Goal: Task Accomplishment & Management: Use online tool/utility

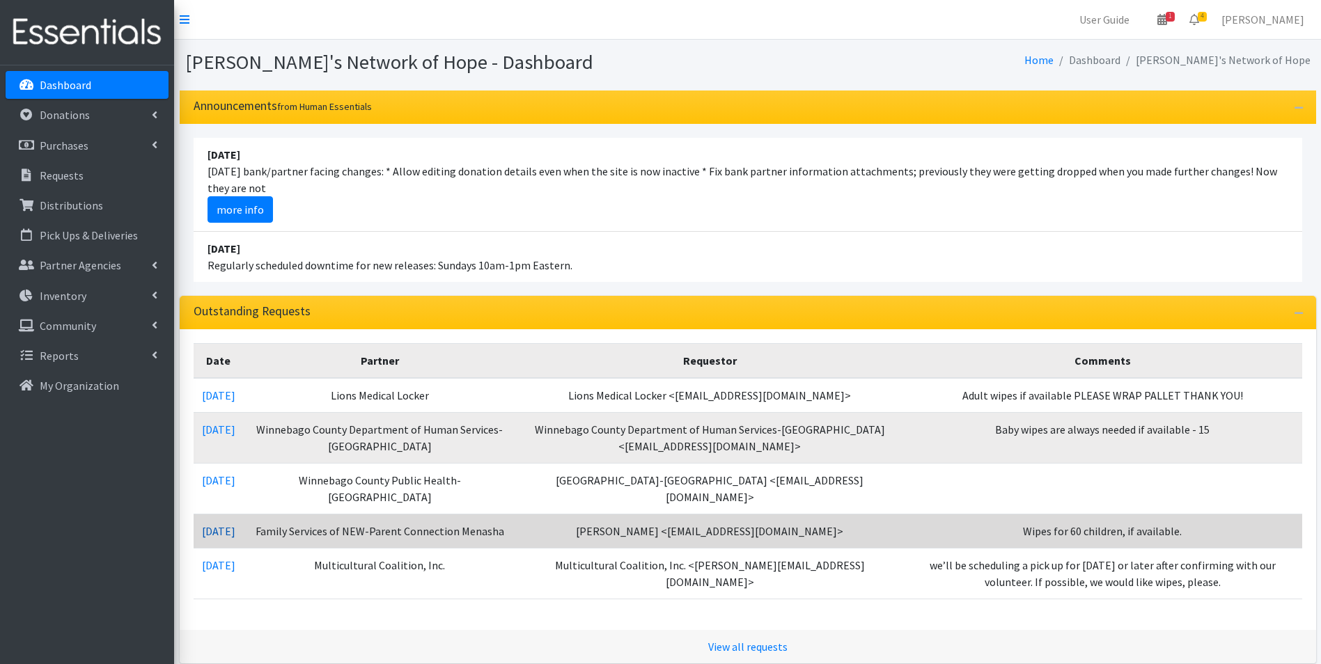
click at [226, 524] on link "08/07/2025" at bounding box center [218, 531] width 33 height 14
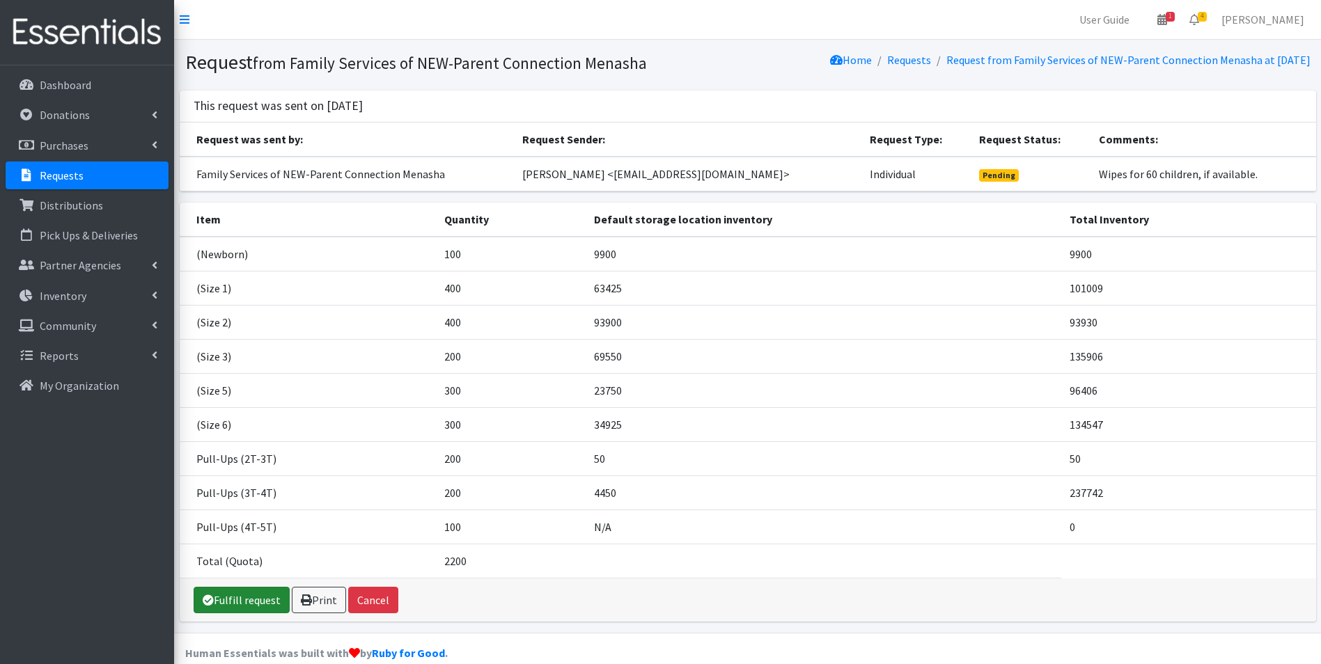
click at [231, 598] on link "Fulfill request" at bounding box center [242, 600] width 96 height 26
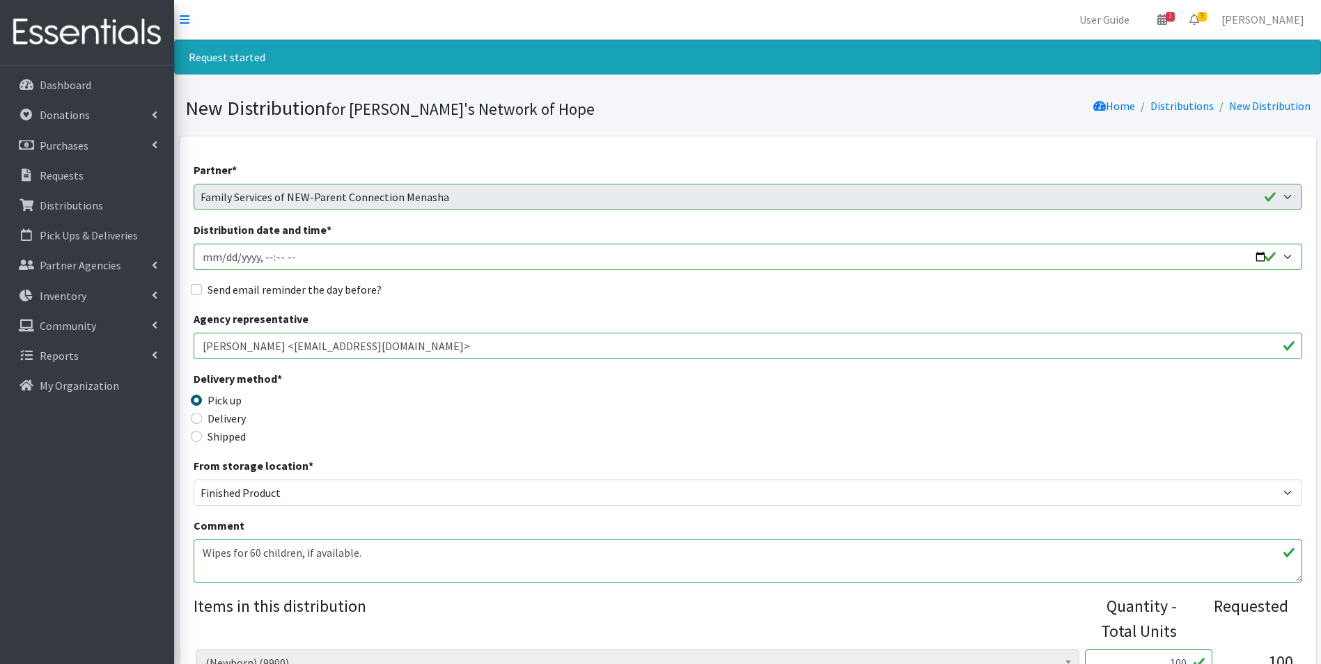
click at [231, 566] on textarea "Wipes for 60 children, if available." at bounding box center [748, 561] width 1108 height 43
click at [396, 554] on textarea "Wipes for 60 children, if available." at bounding box center [748, 561] width 1108 height 43
click at [667, 572] on textarea "Wipes for 60 children, if available." at bounding box center [748, 561] width 1108 height 43
click at [666, 572] on textarea "Wipes for 60 children, if available." at bounding box center [748, 561] width 1108 height 43
click at [771, 568] on textarea "Wipes for 60 children, if available." at bounding box center [748, 561] width 1108 height 43
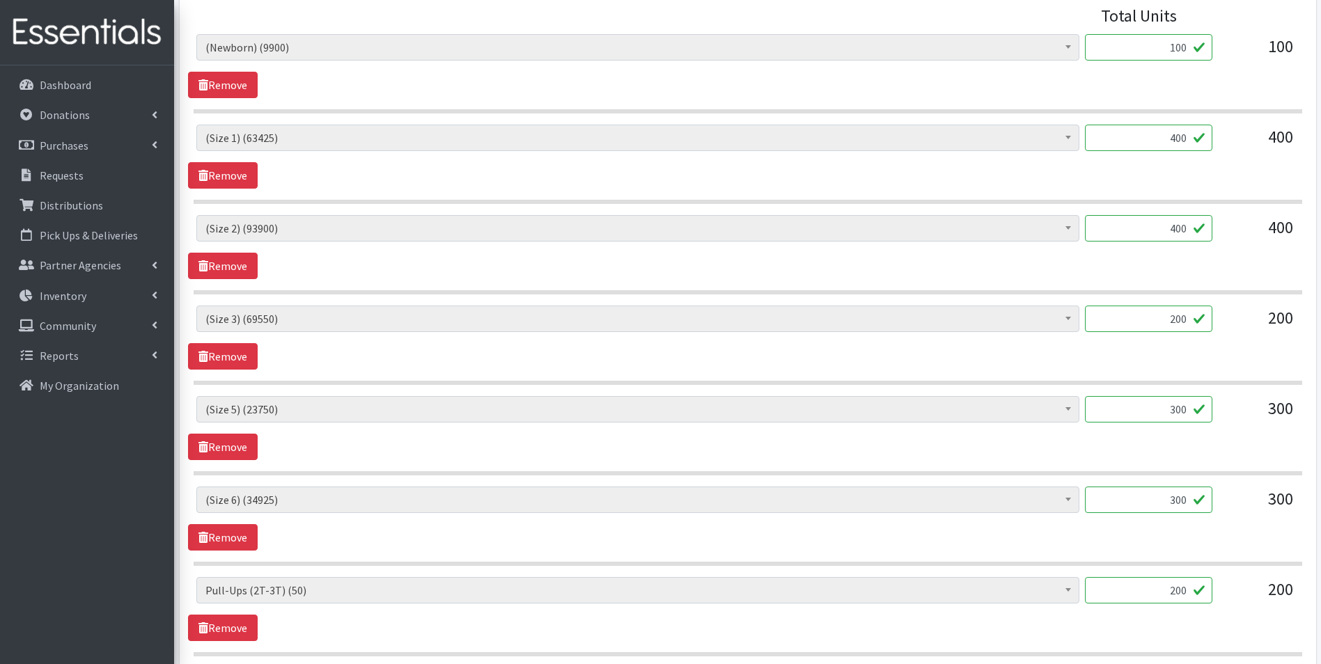
scroll to position [696, 0]
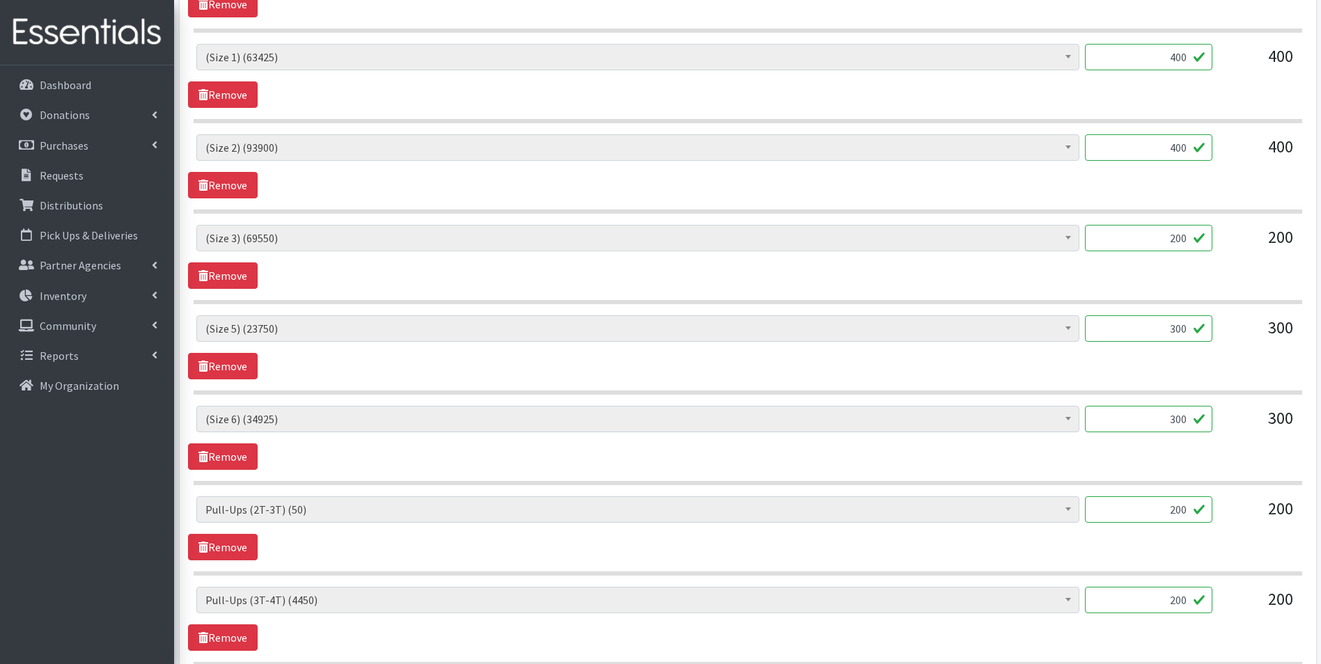
type textarea "Wipes for 60 children, if available. **Just a reminder that we are currently ou…"
drag, startPoint x: 1158, startPoint y: 511, endPoint x: 1202, endPoint y: 510, distance: 43.9
click at [1202, 510] on input "200" at bounding box center [1148, 509] width 127 height 26
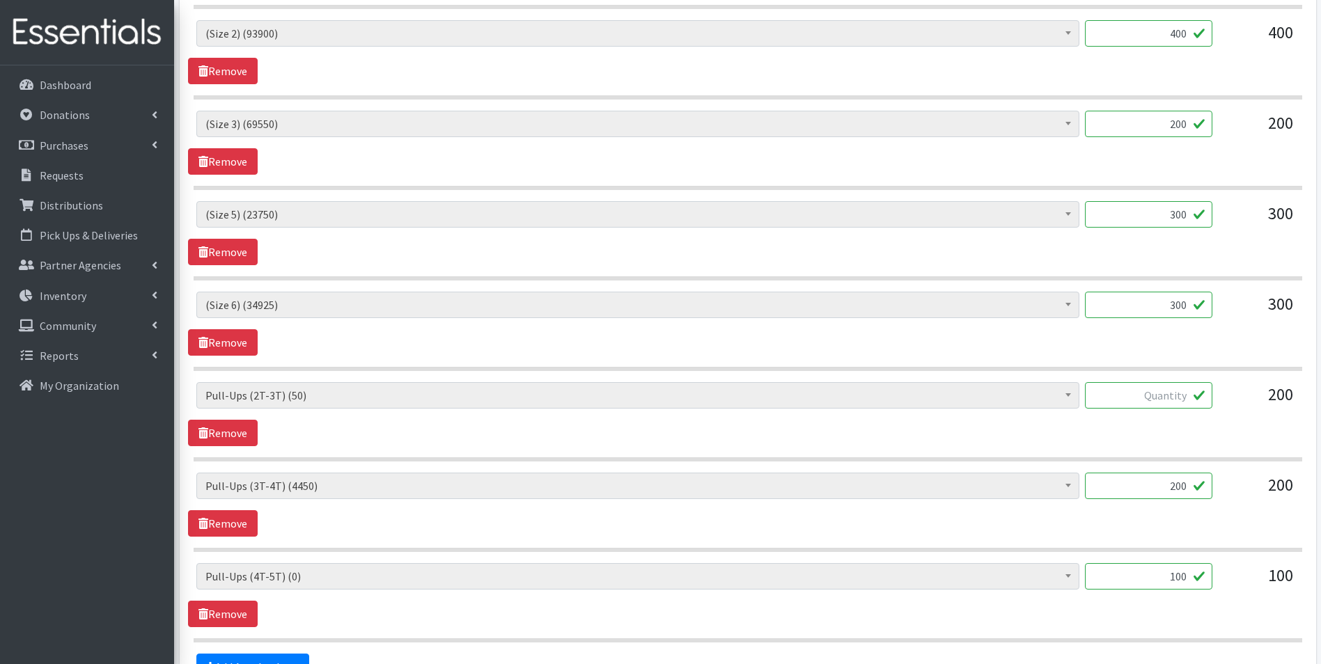
scroll to position [835, 0]
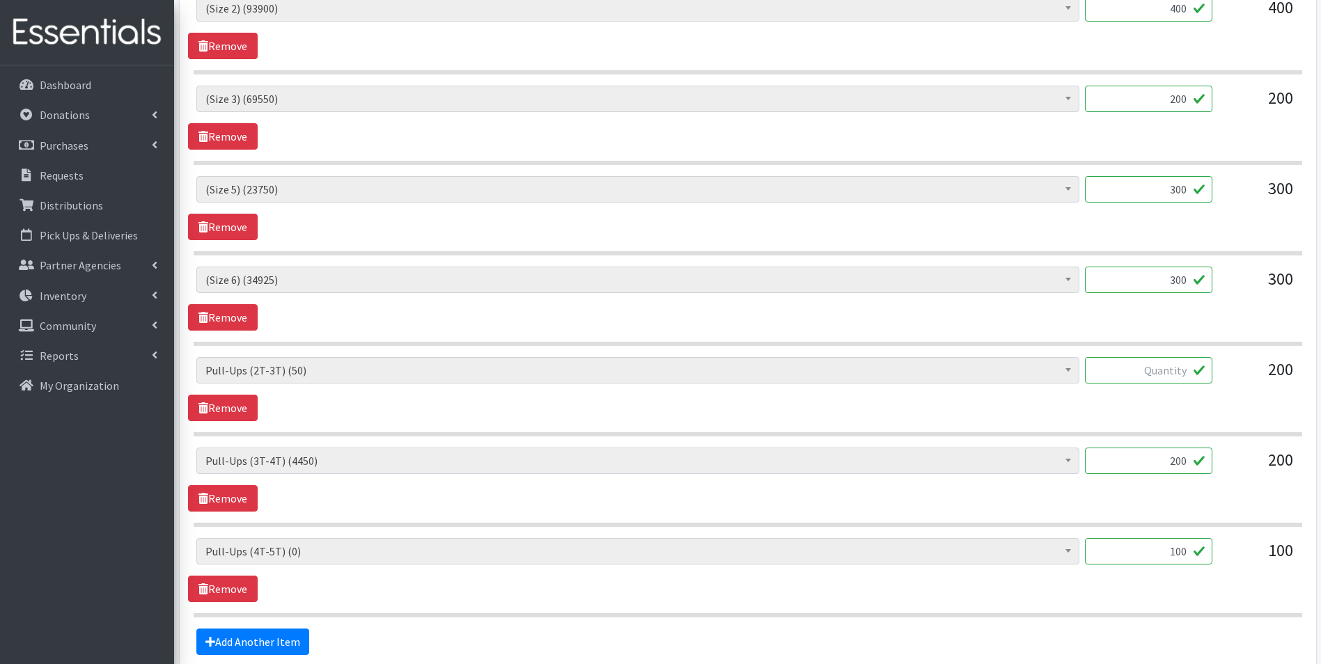
drag, startPoint x: 1165, startPoint y: 544, endPoint x: 1213, endPoint y: 544, distance: 48.0
click at [1213, 544] on div "(Newborn) (9900) (Preemie) (3417) (Size 1) (63425) (Size 2) (93900) (Size 3) (6…" at bounding box center [747, 557] width 1102 height 38
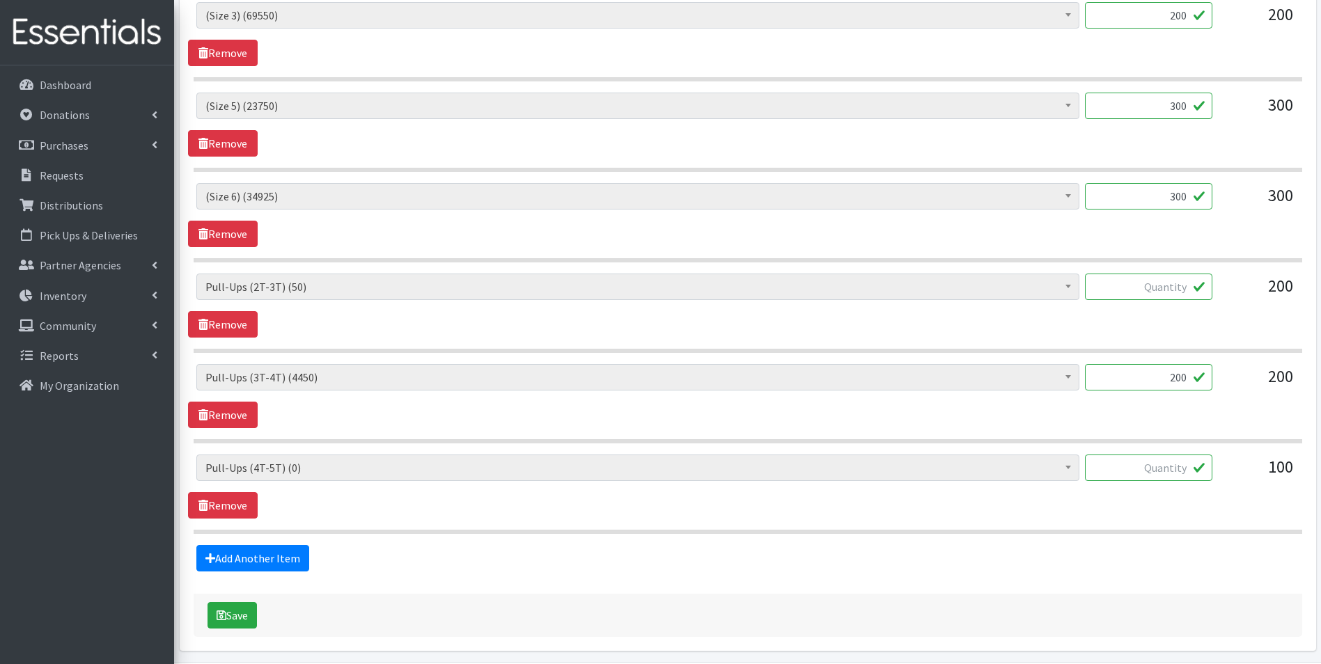
scroll to position [969, 0]
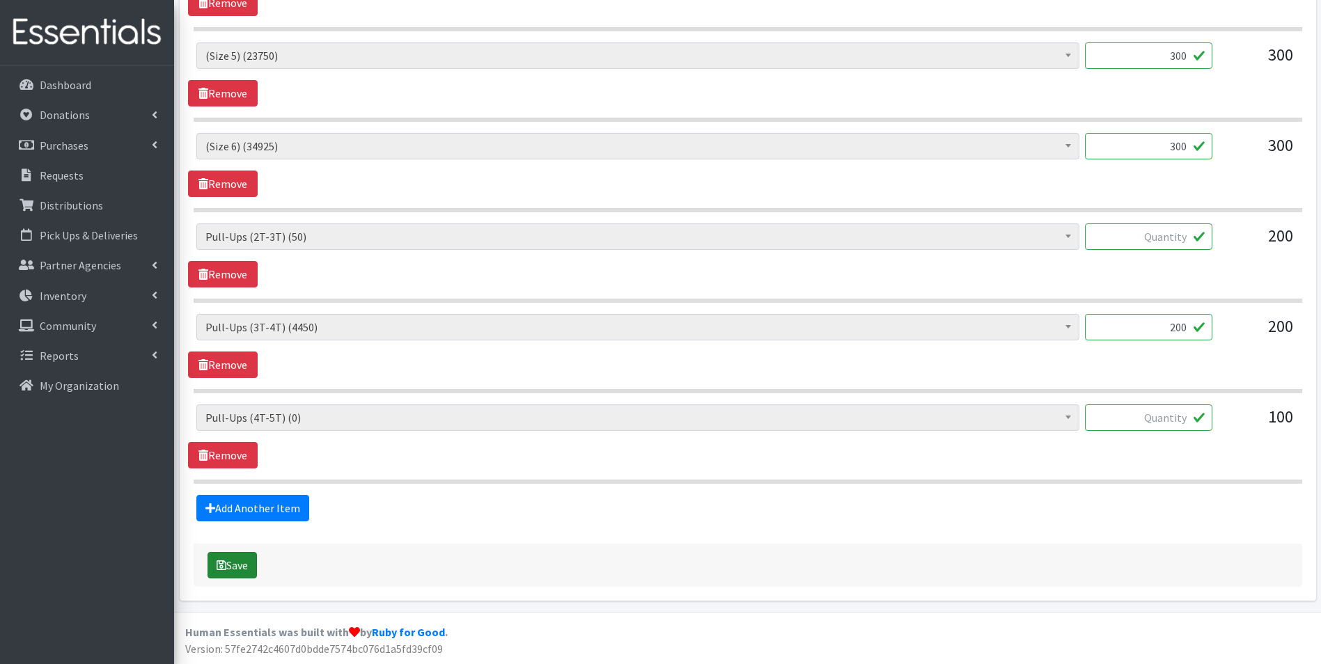
click at [246, 560] on button "Save" at bounding box center [231, 565] width 49 height 26
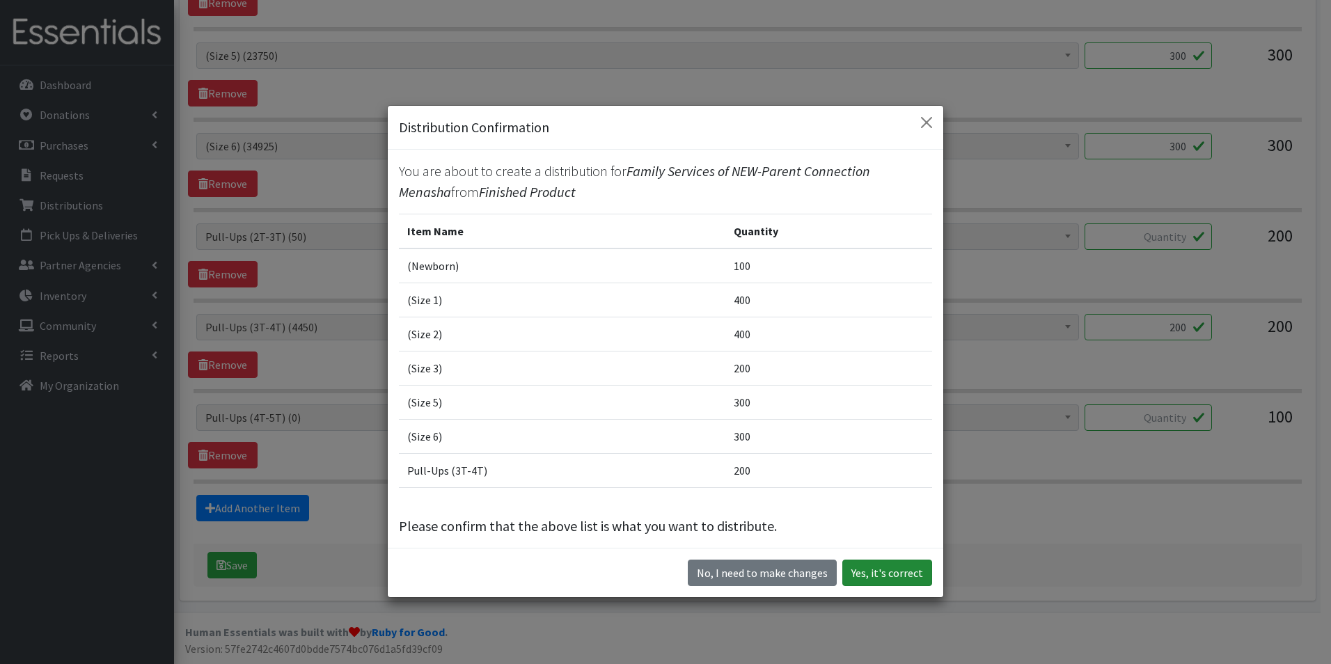
click at [888, 570] on button "Yes, it's correct" at bounding box center [887, 573] width 90 height 26
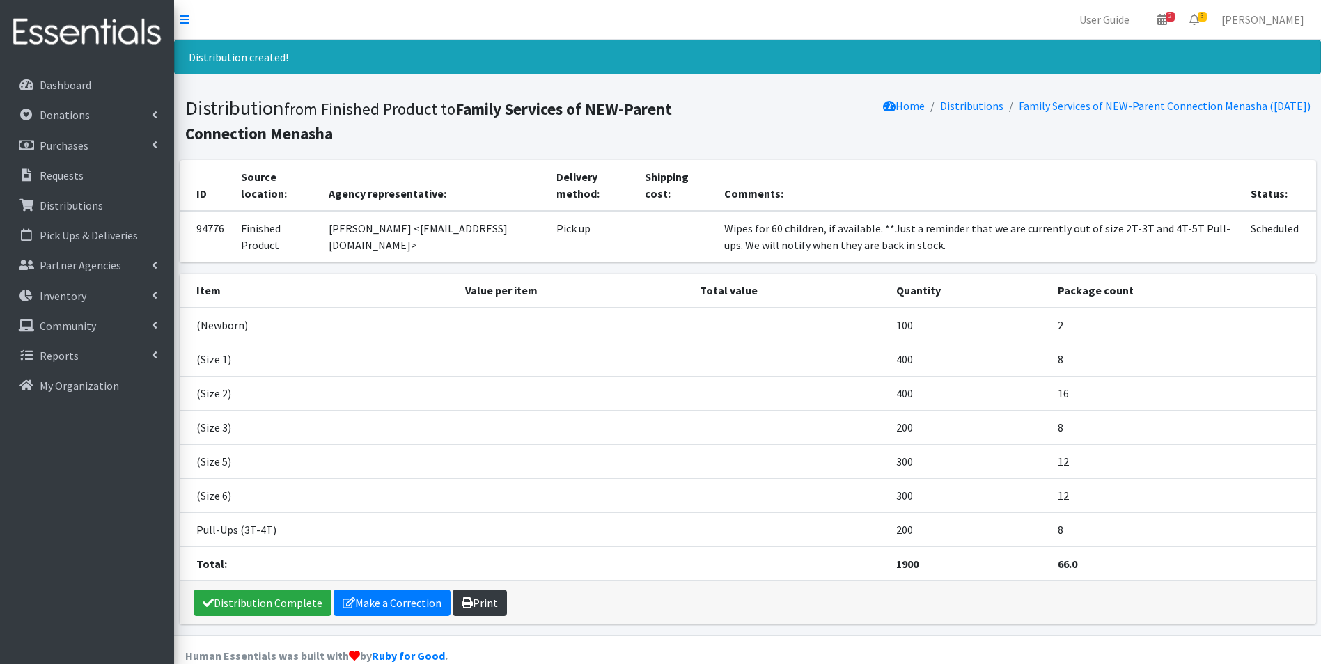
click at [473, 606] on link "Print" at bounding box center [480, 603] width 54 height 26
click at [59, 91] on p "Dashboard" at bounding box center [66, 85] width 52 height 14
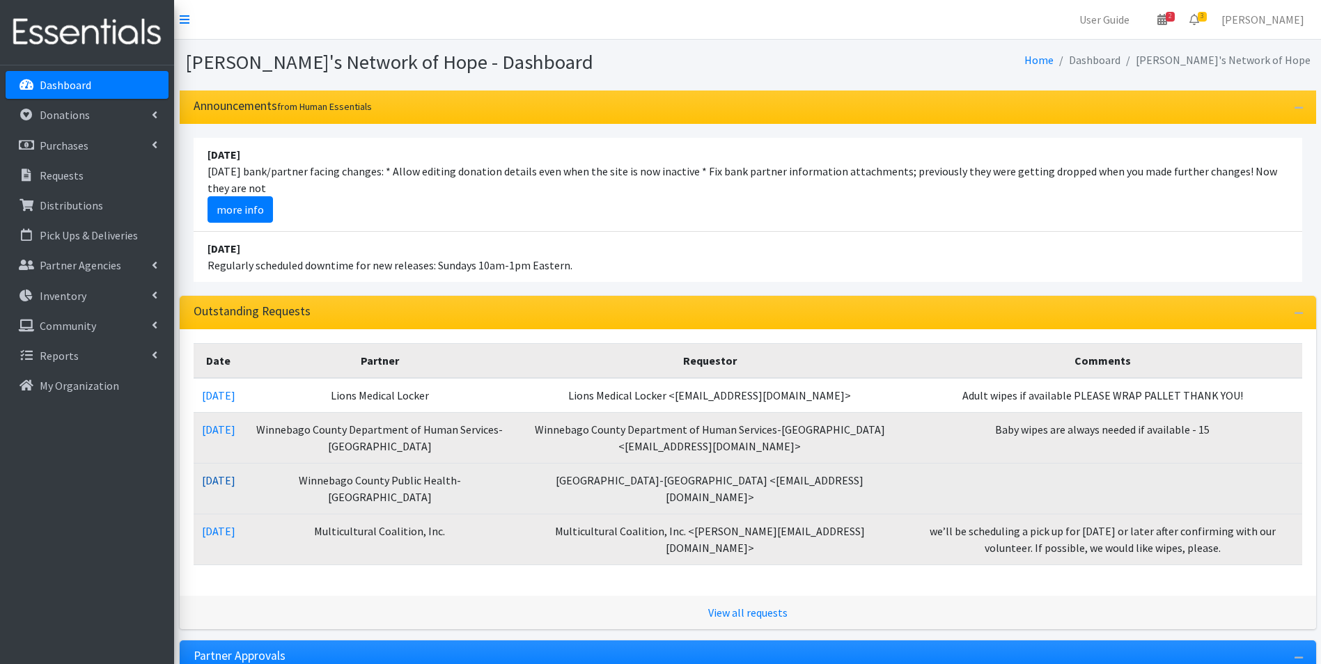
click at [231, 478] on link "08/07/2025" at bounding box center [218, 480] width 33 height 14
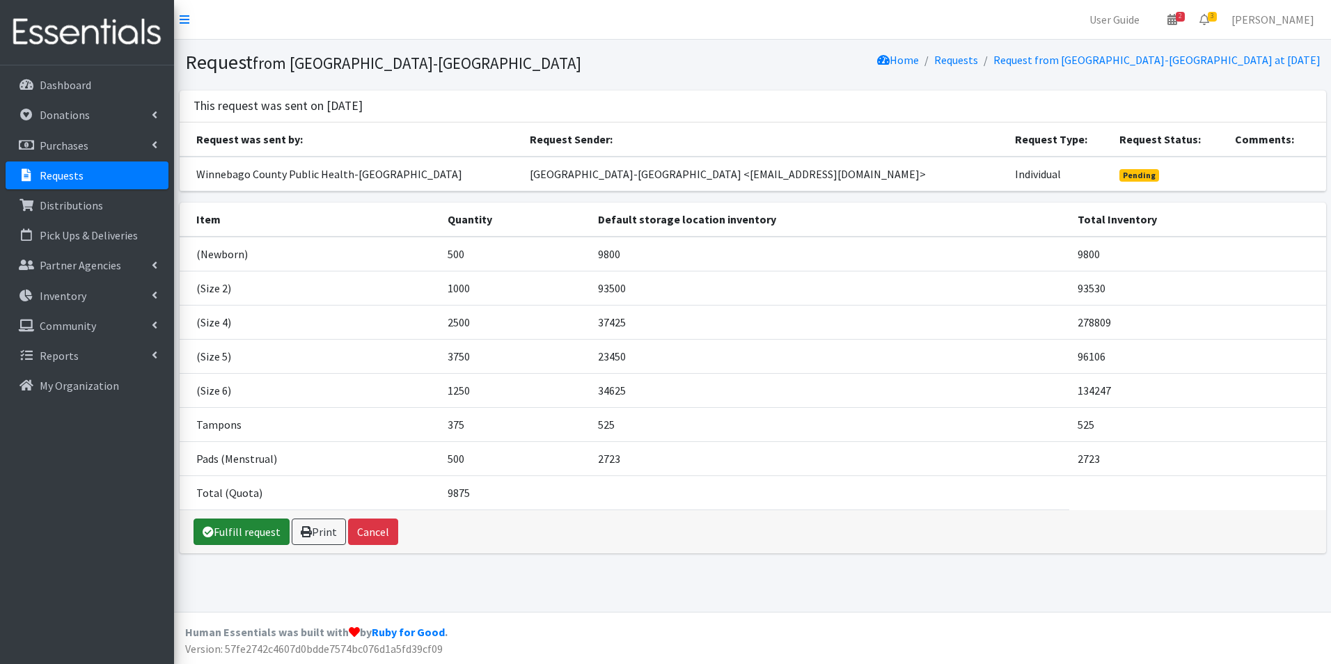
click at [259, 529] on link "Fulfill request" at bounding box center [242, 532] width 96 height 26
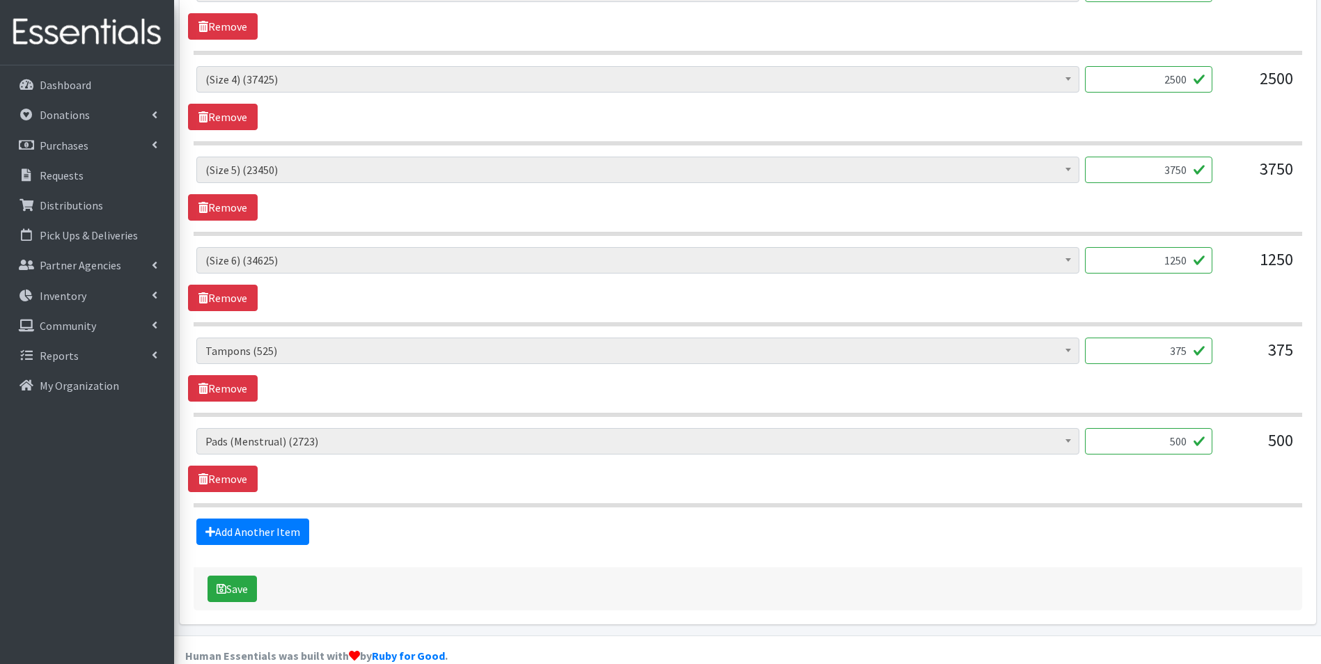
scroll to position [766, 0]
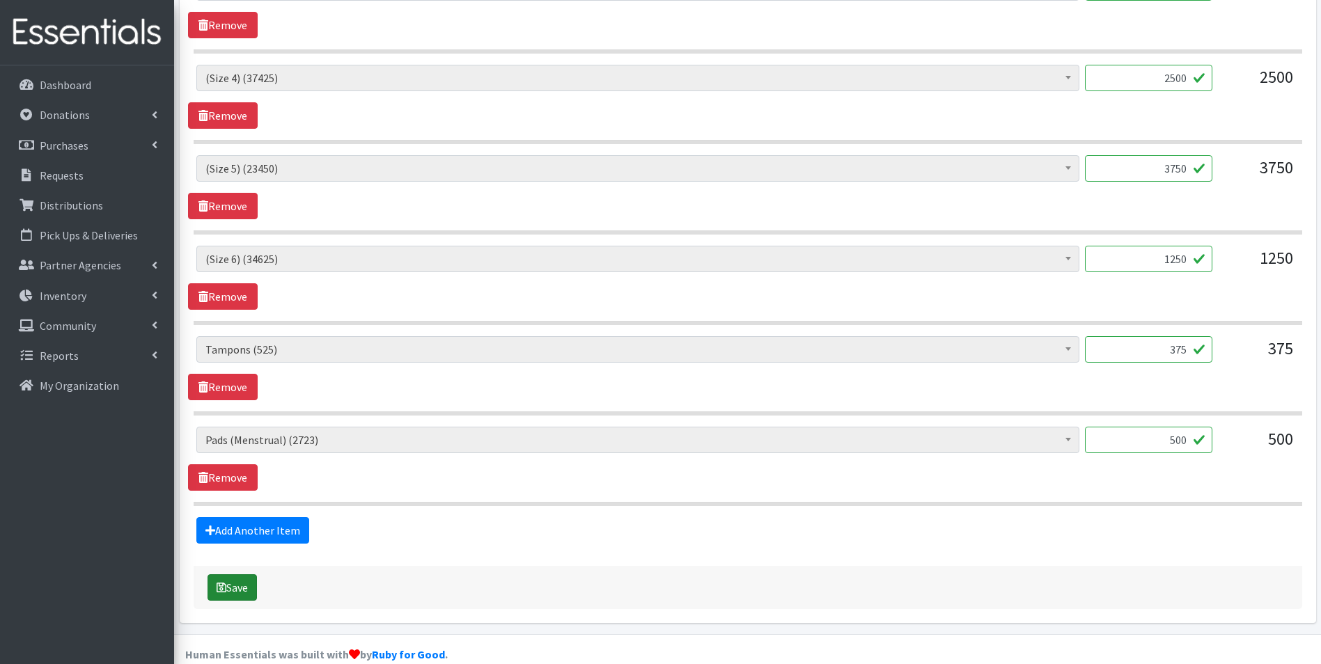
click at [245, 581] on button "Save" at bounding box center [231, 587] width 49 height 26
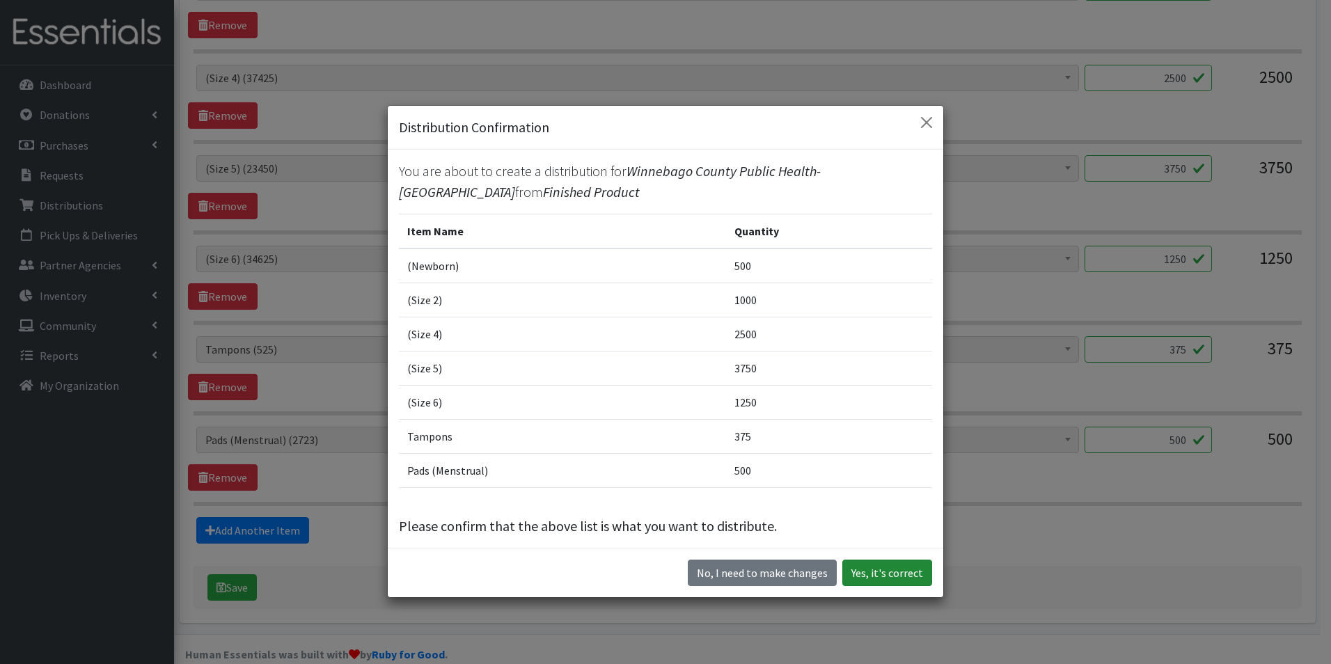
click at [884, 573] on button "Yes, it's correct" at bounding box center [887, 573] width 90 height 26
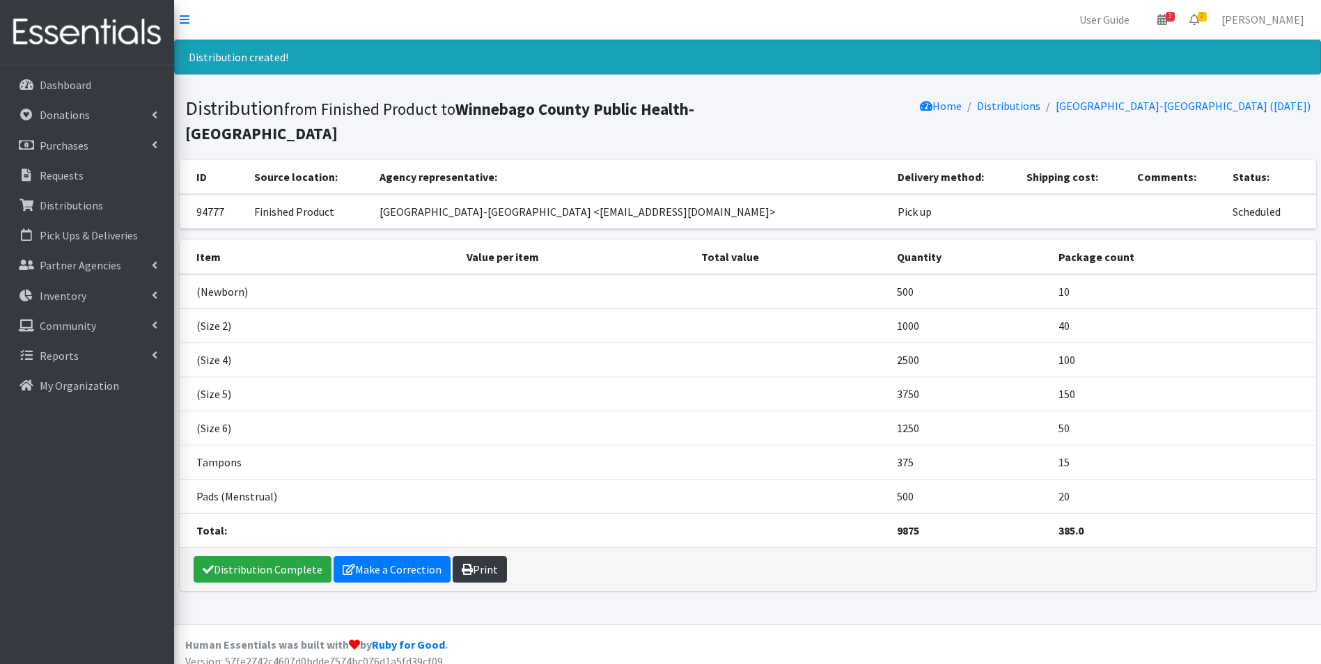
click at [485, 572] on link "Print" at bounding box center [480, 569] width 54 height 26
click at [70, 87] on p "Dashboard" at bounding box center [66, 85] width 52 height 14
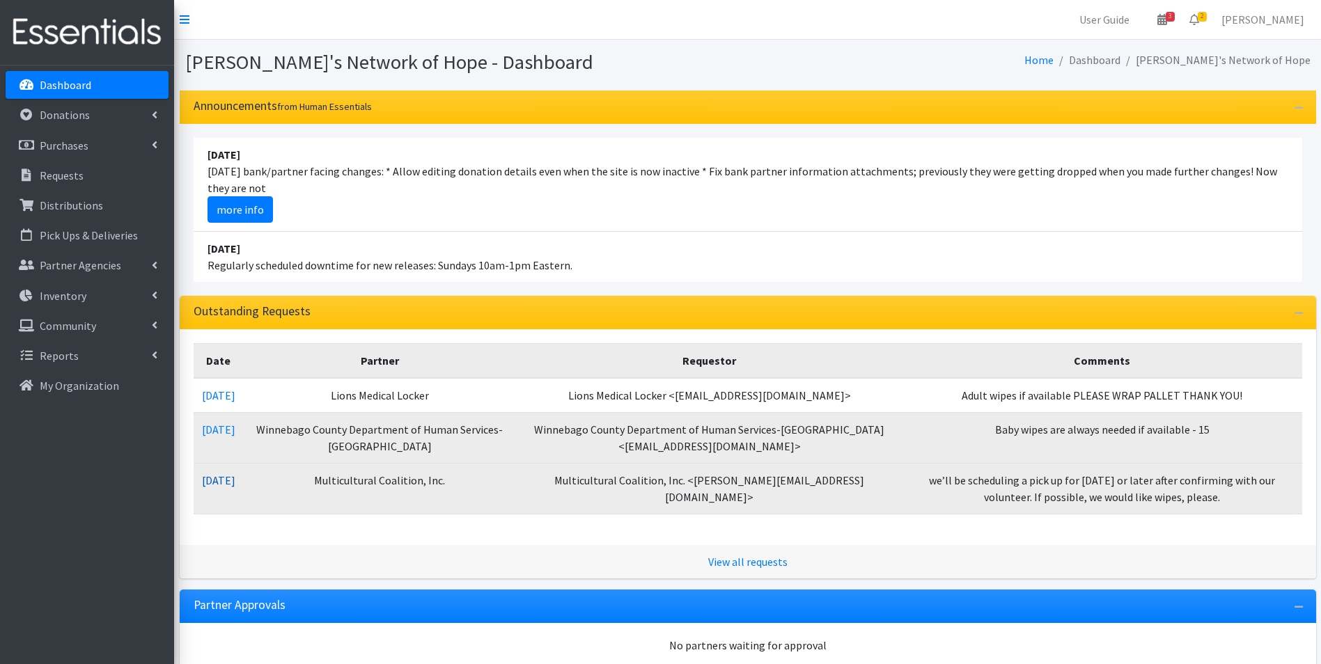
click at [235, 482] on link "[DATE]" at bounding box center [218, 480] width 33 height 14
